Goal: Task Accomplishment & Management: Use online tool/utility

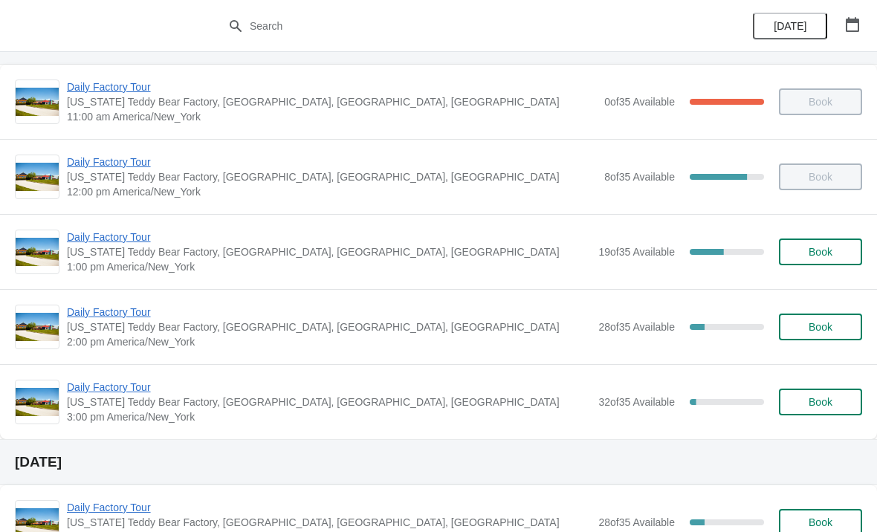
scroll to position [77, 0]
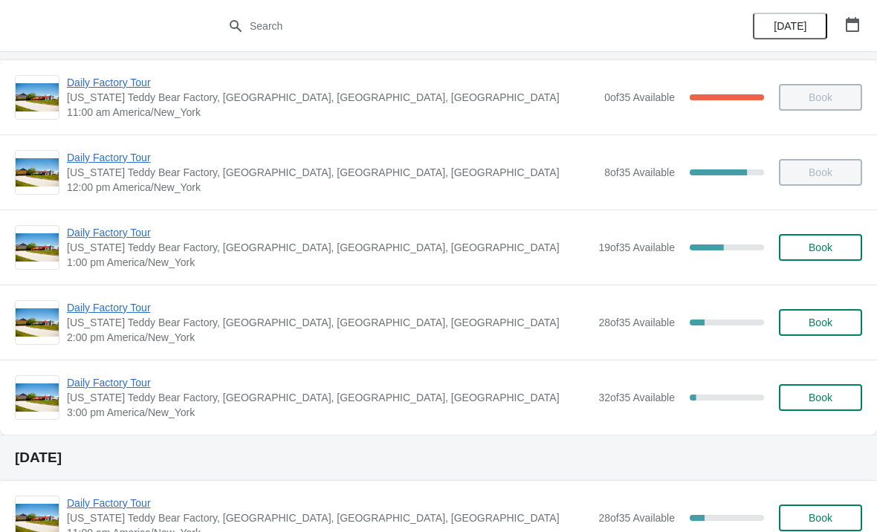
click at [818, 253] on span "Book" at bounding box center [821, 248] width 24 height 12
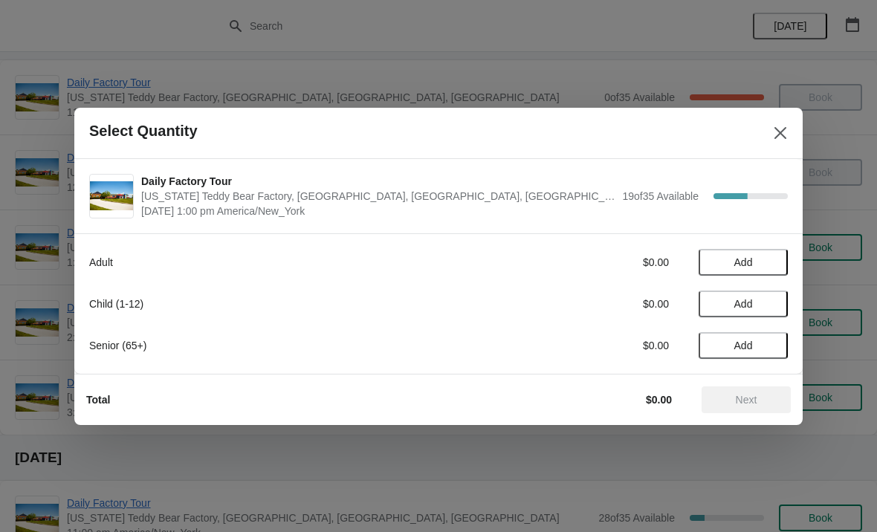
click at [783, 127] on icon "Close" at bounding box center [780, 133] width 15 height 15
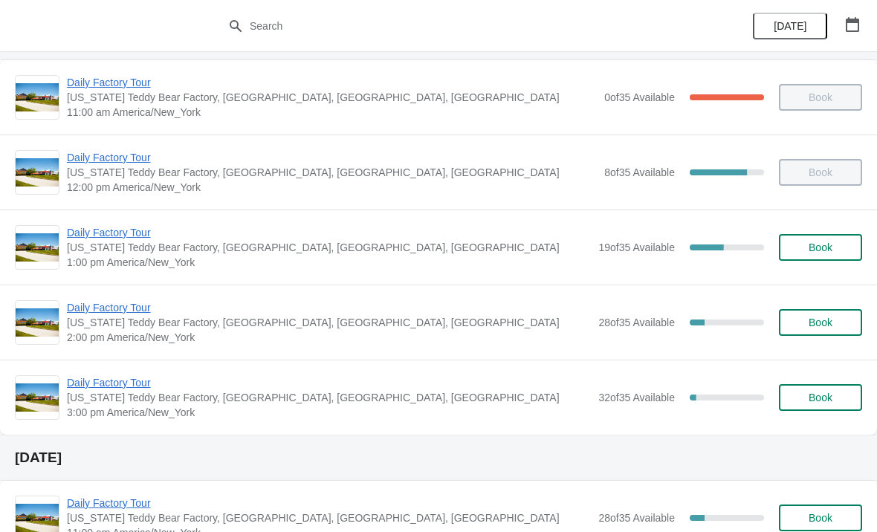
click at [305, 236] on span "Daily Factory Tour" at bounding box center [329, 232] width 524 height 15
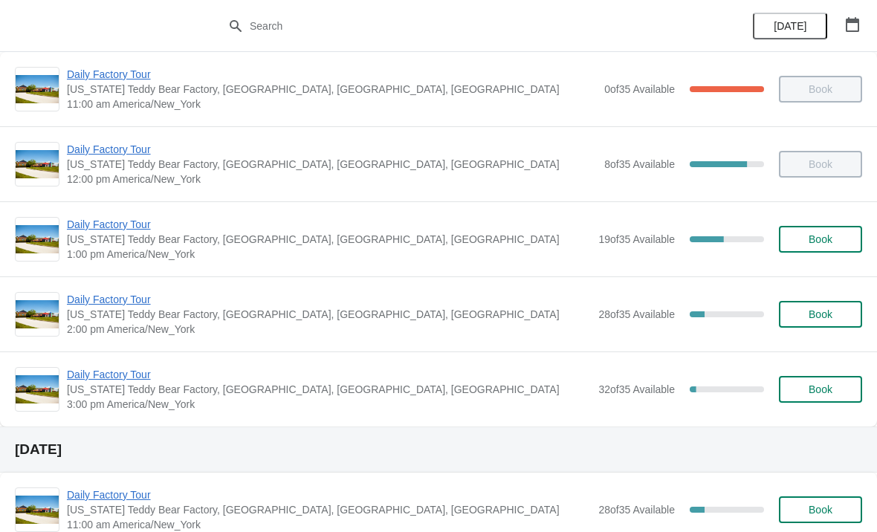
scroll to position [90, 0]
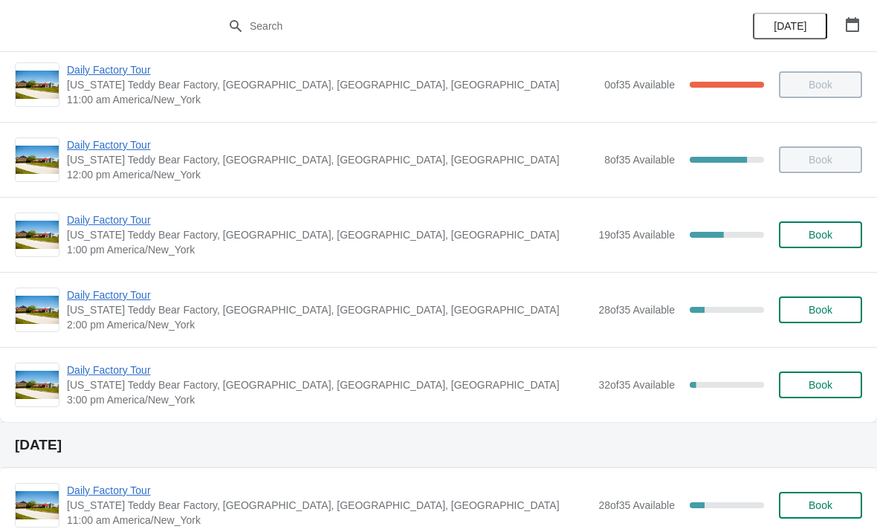
click at [135, 302] on span "Daily Factory Tour" at bounding box center [329, 295] width 524 height 15
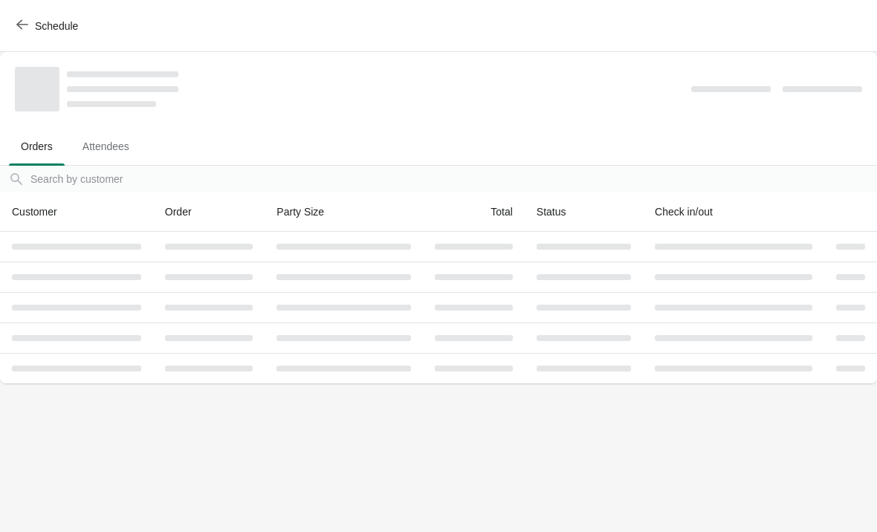
scroll to position [0, 0]
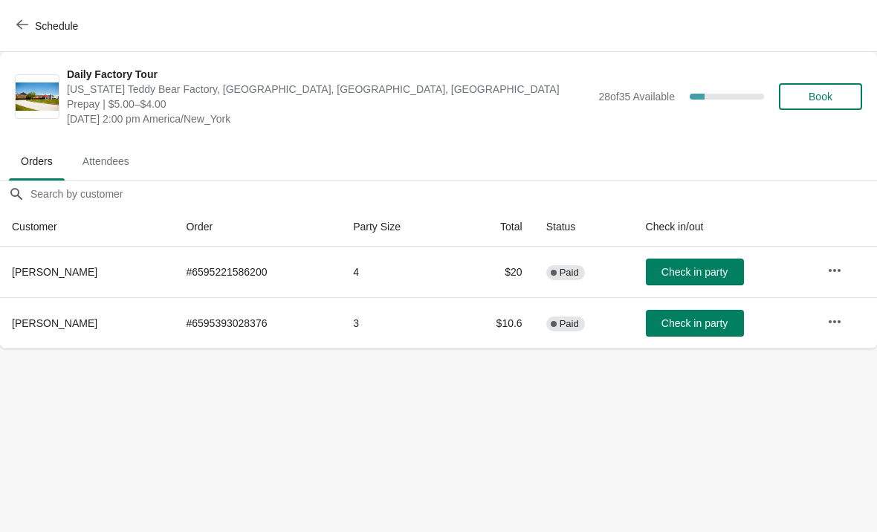
click at [687, 322] on span "Check in party" at bounding box center [694, 323] width 66 height 12
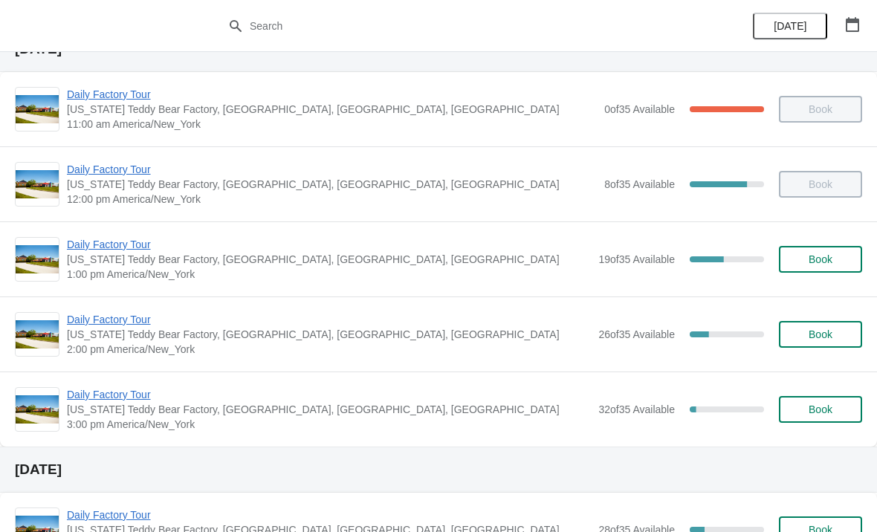
scroll to position [64, 0]
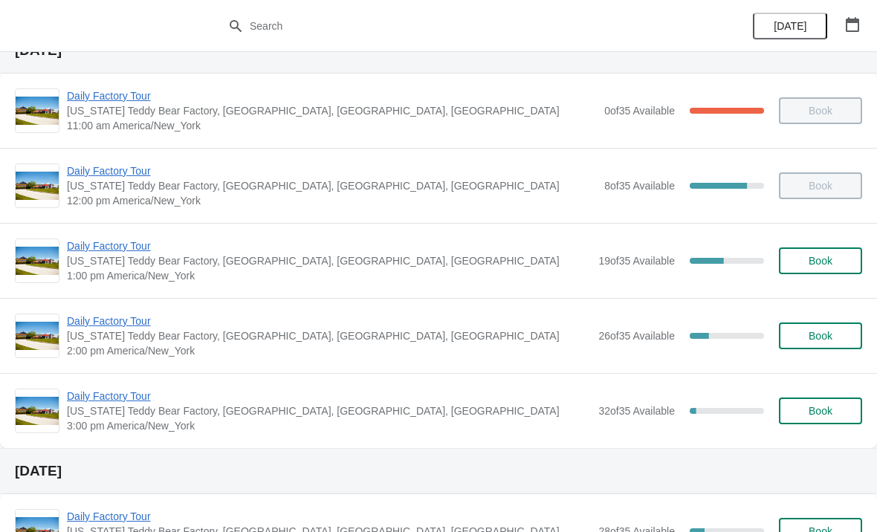
click at [103, 247] on span "Daily Factory Tour" at bounding box center [329, 246] width 524 height 15
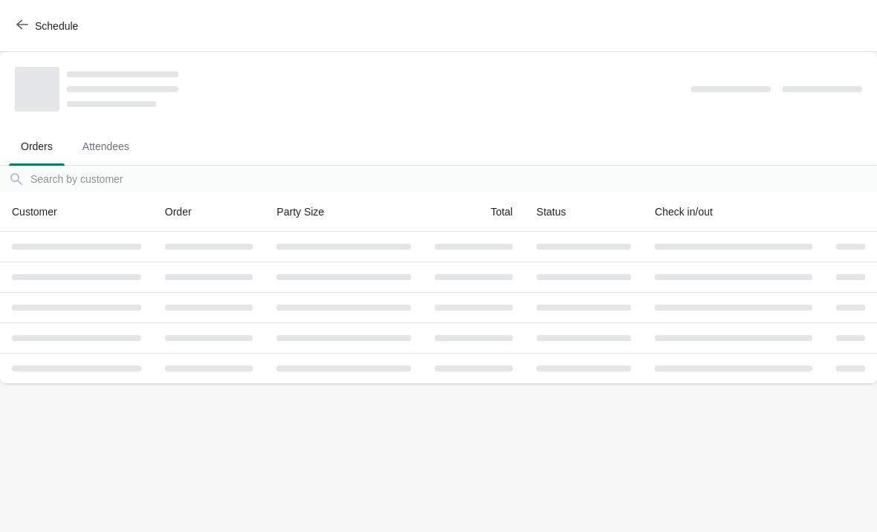
scroll to position [0, 0]
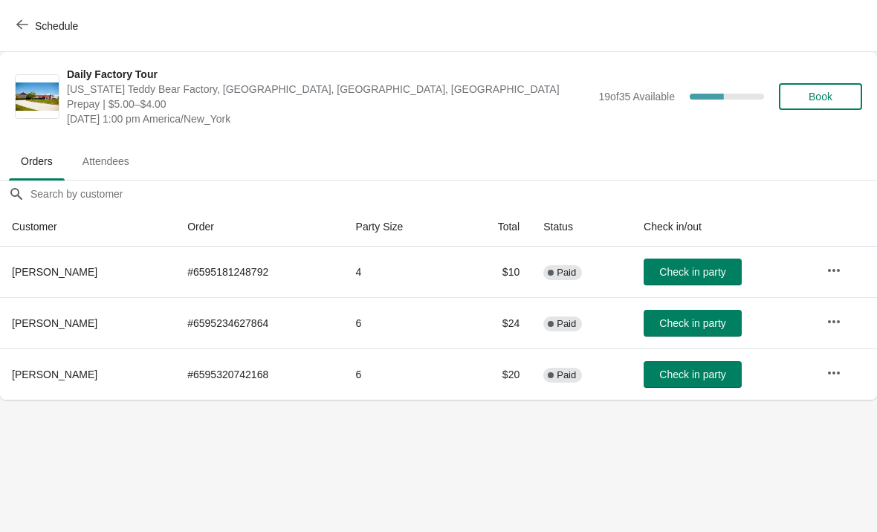
click at [701, 268] on span "Check in party" at bounding box center [692, 272] width 66 height 12
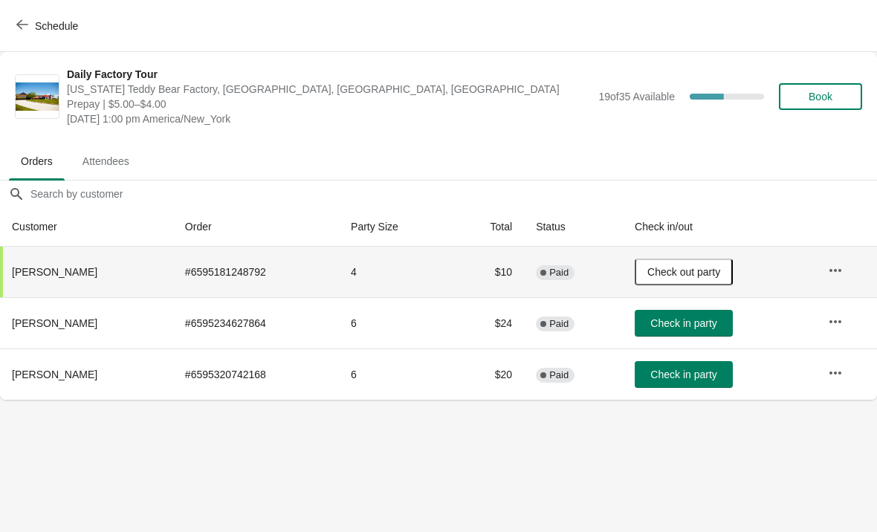
click at [692, 383] on button "Check in party" at bounding box center [684, 374] width 98 height 27
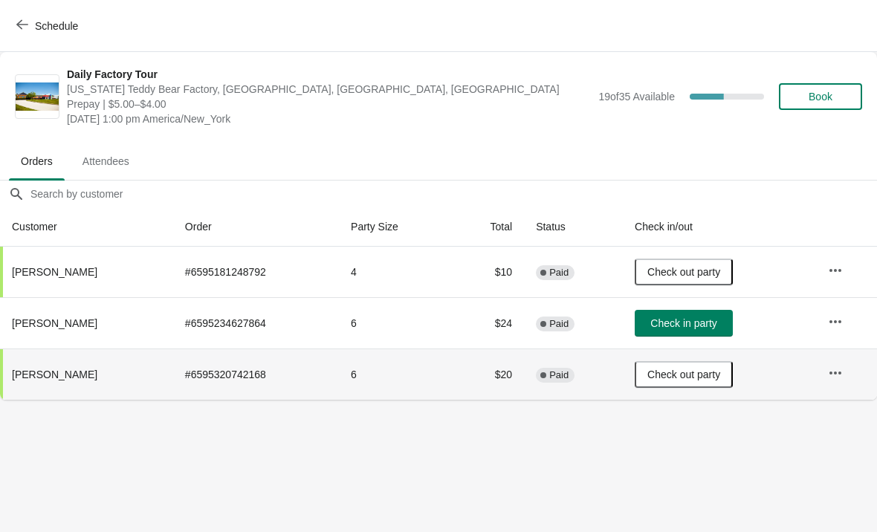
click at [708, 328] on span "Check in party" at bounding box center [683, 323] width 66 height 12
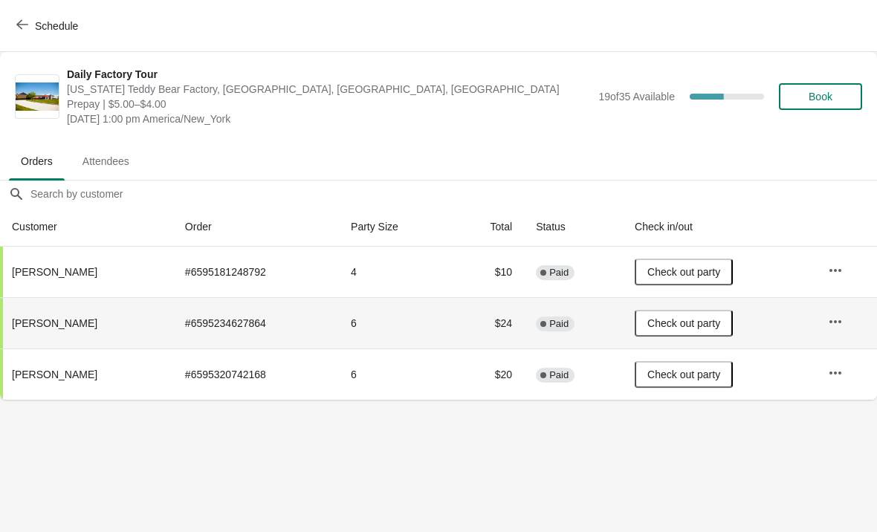
click at [718, 320] on span "Check out party" at bounding box center [683, 323] width 73 height 12
